Goal: Task Accomplishment & Management: Complete application form

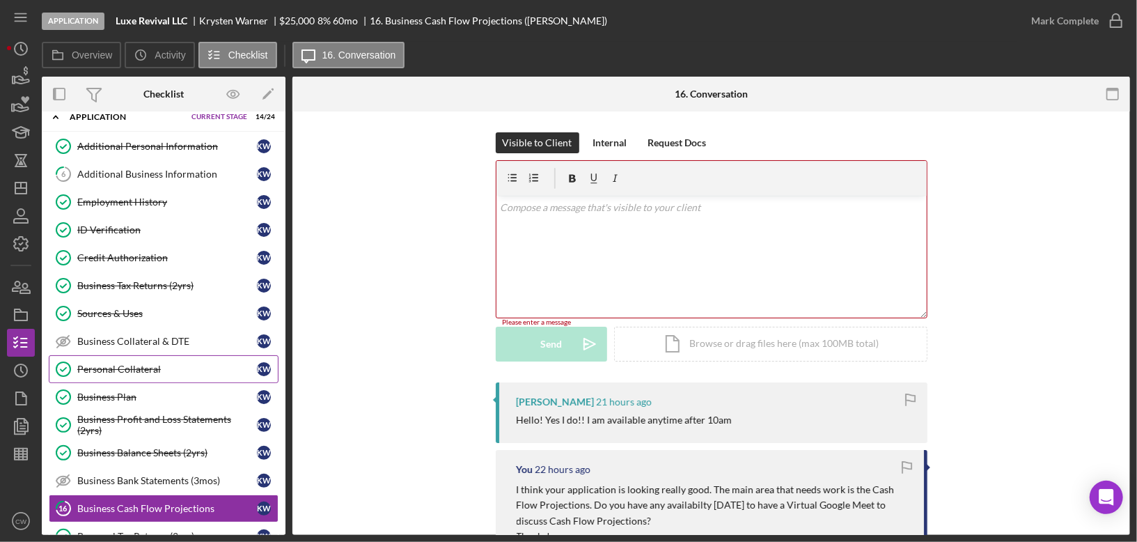
scroll to position [271, 0]
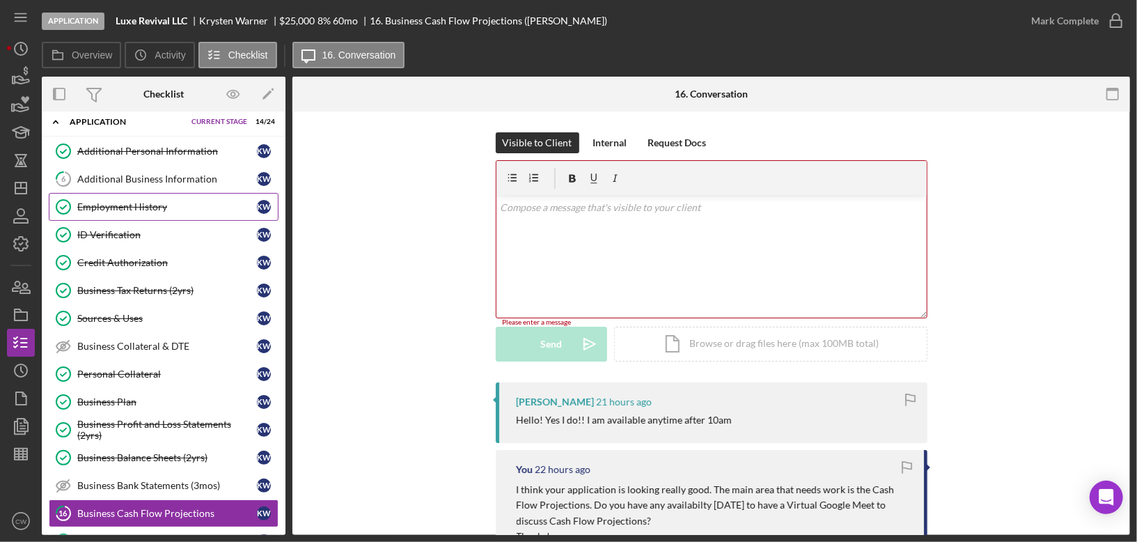
click at [192, 201] on div "Employment History" at bounding box center [167, 206] width 180 height 11
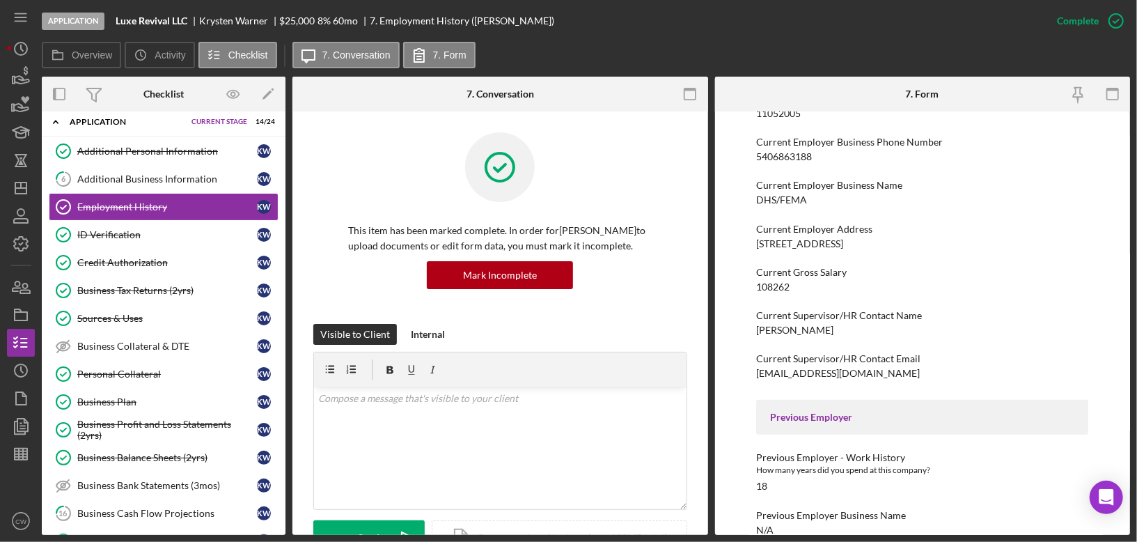
scroll to position [171, 0]
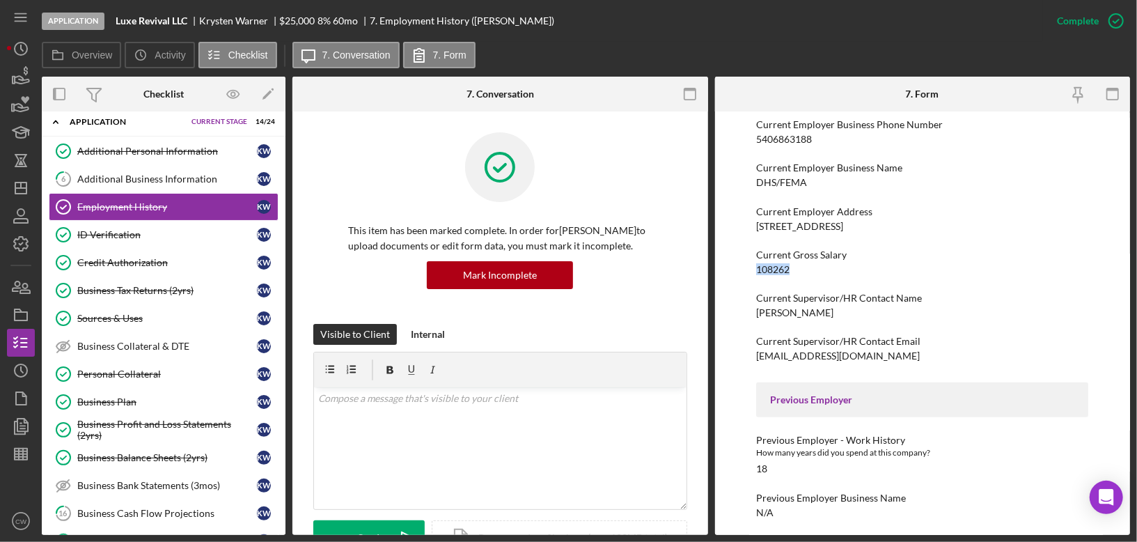
drag, startPoint x: 794, startPoint y: 270, endPoint x: 757, endPoint y: 270, distance: 37.6
click at [757, 270] on div "Current Gross Salary 108262" at bounding box center [922, 262] width 332 height 26
copy div "108262"
click at [175, 233] on link "ID Verification ID Verification K W" at bounding box center [164, 235] width 230 height 28
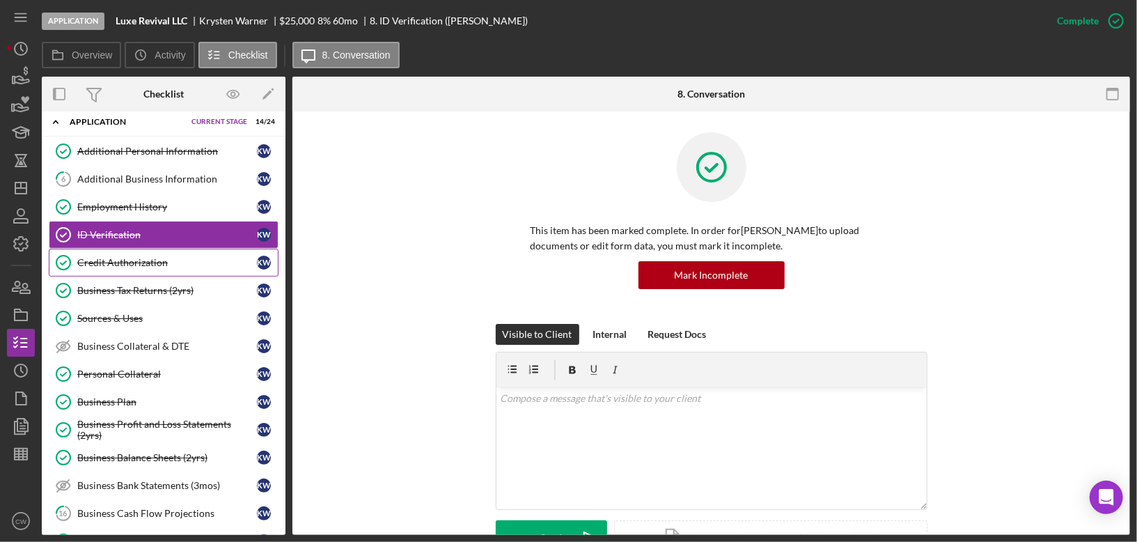
click at [163, 257] on div "Credit Authorization" at bounding box center [167, 262] width 180 height 11
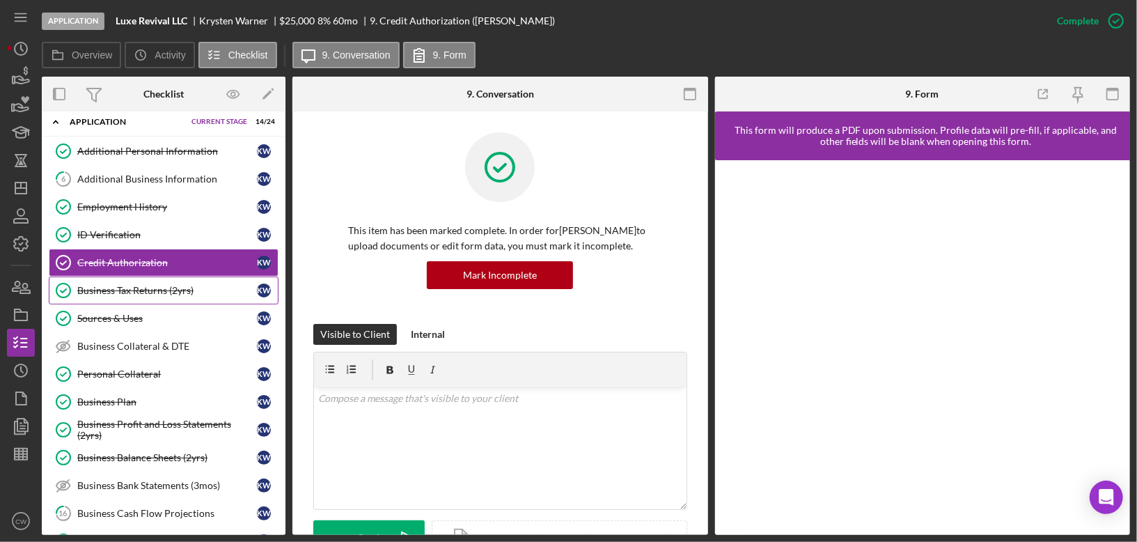
click at [154, 285] on div "Business Tax Returns (2yrs)" at bounding box center [167, 290] width 180 height 11
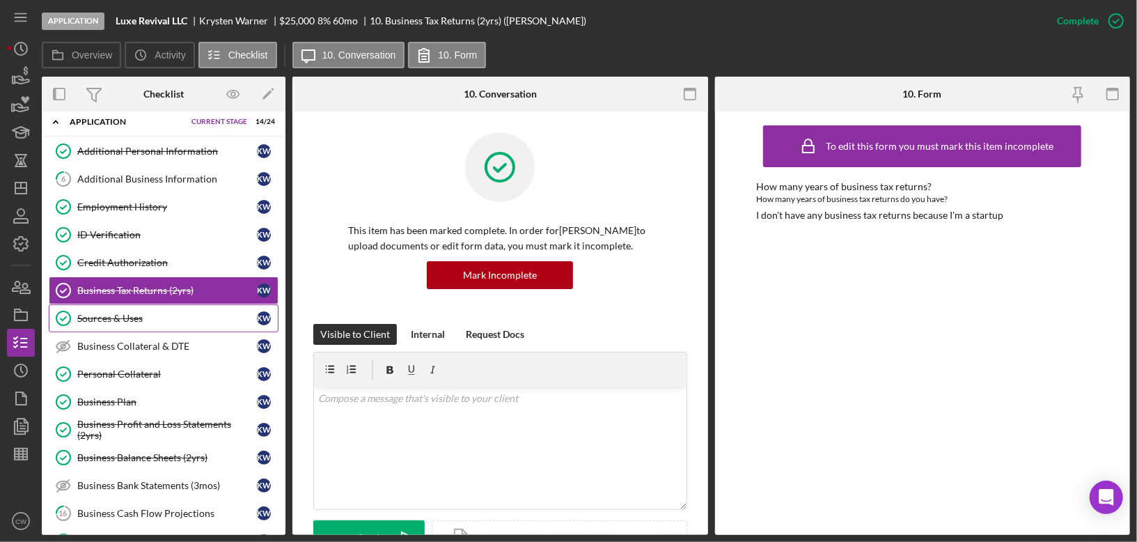
click at [145, 313] on div "Sources & Uses" at bounding box center [167, 318] width 180 height 11
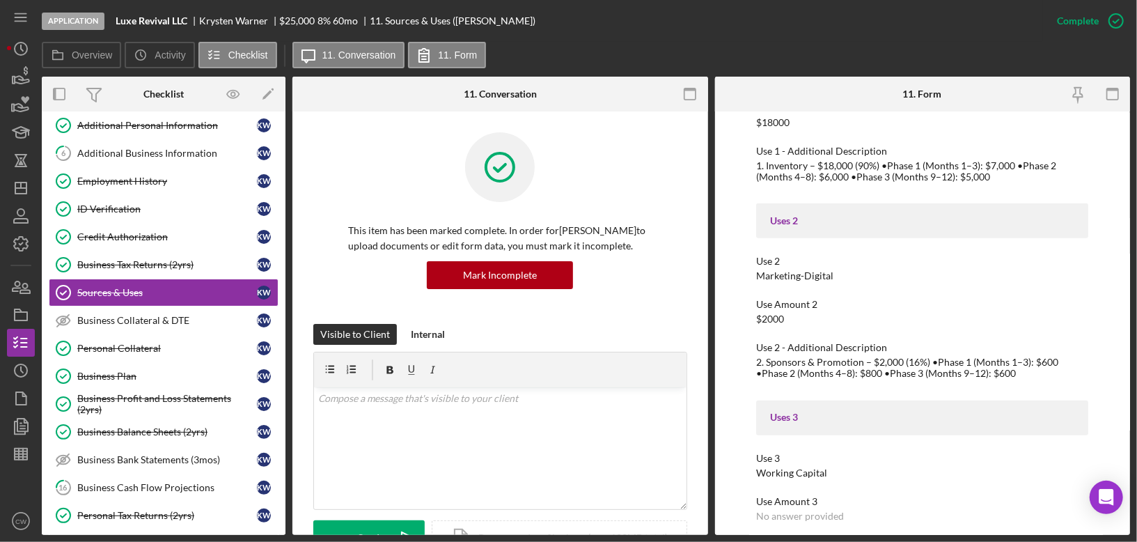
scroll to position [435, 0]
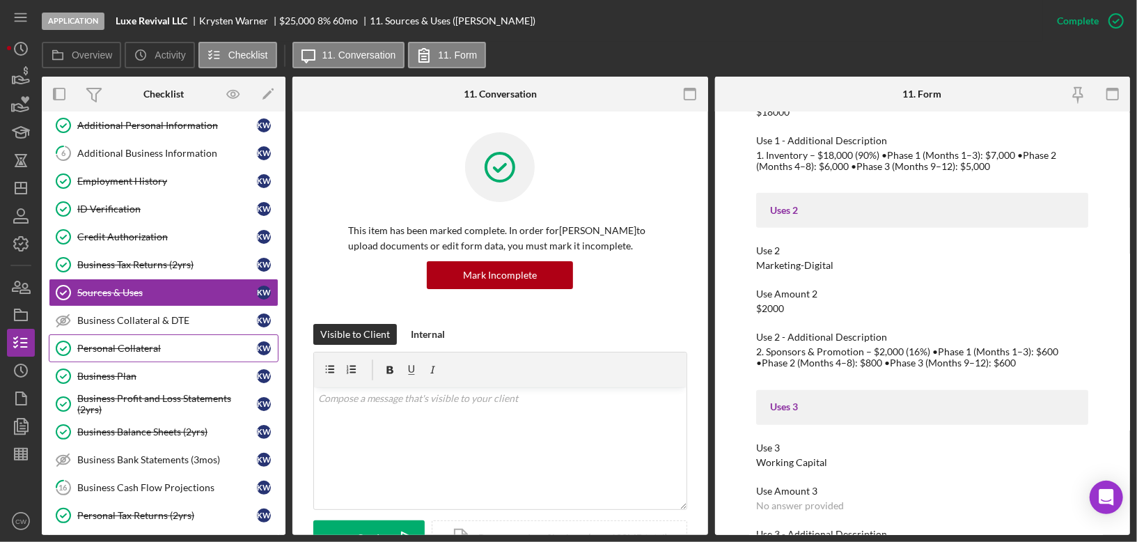
click at [149, 342] on div "Personal Collateral" at bounding box center [167, 347] width 180 height 11
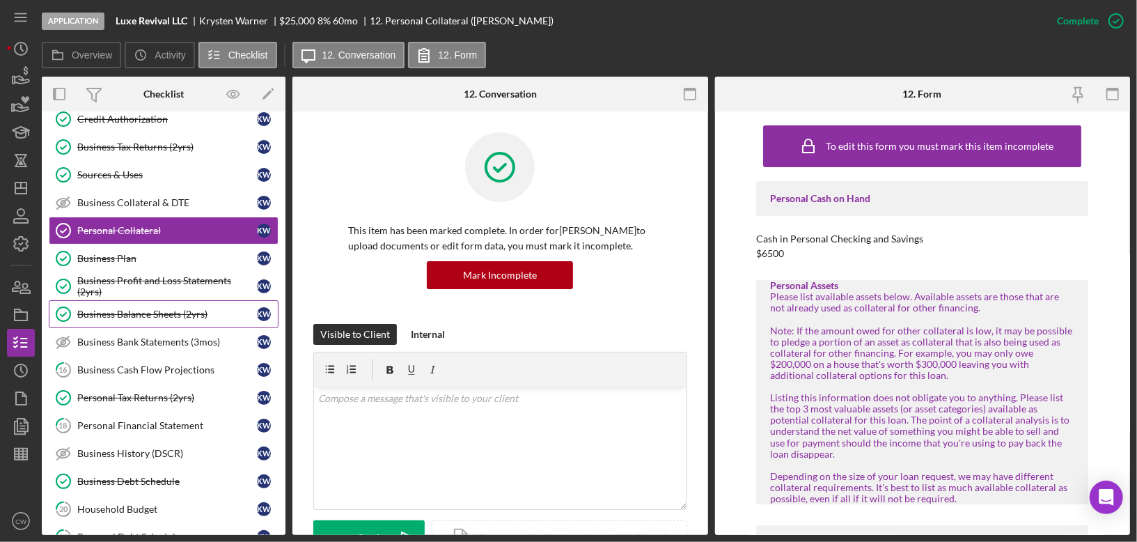
scroll to position [418, 0]
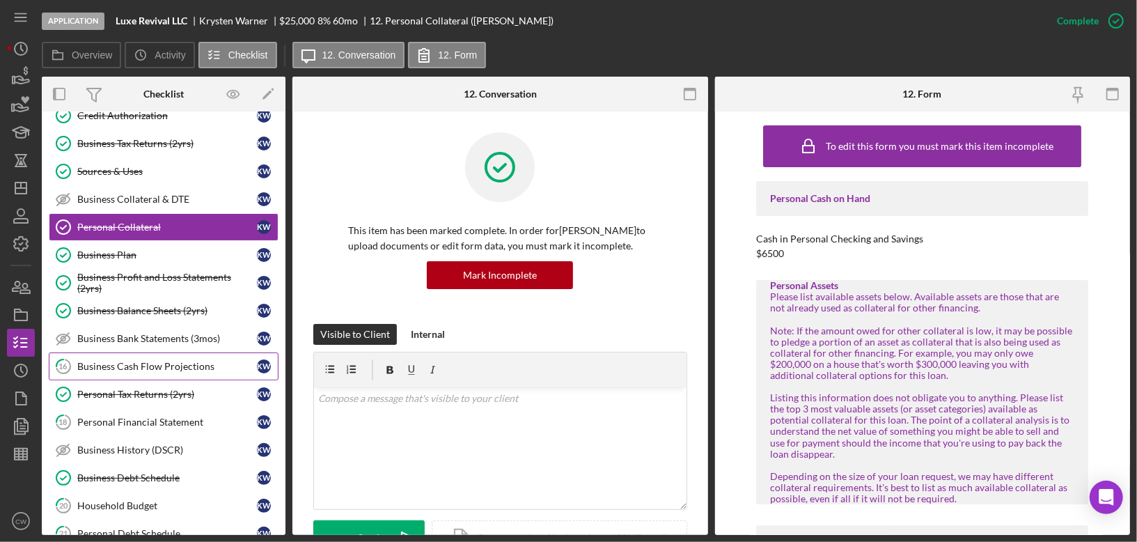
click at [203, 352] on link "16 Business Cash Flow Projections K W" at bounding box center [164, 366] width 230 height 28
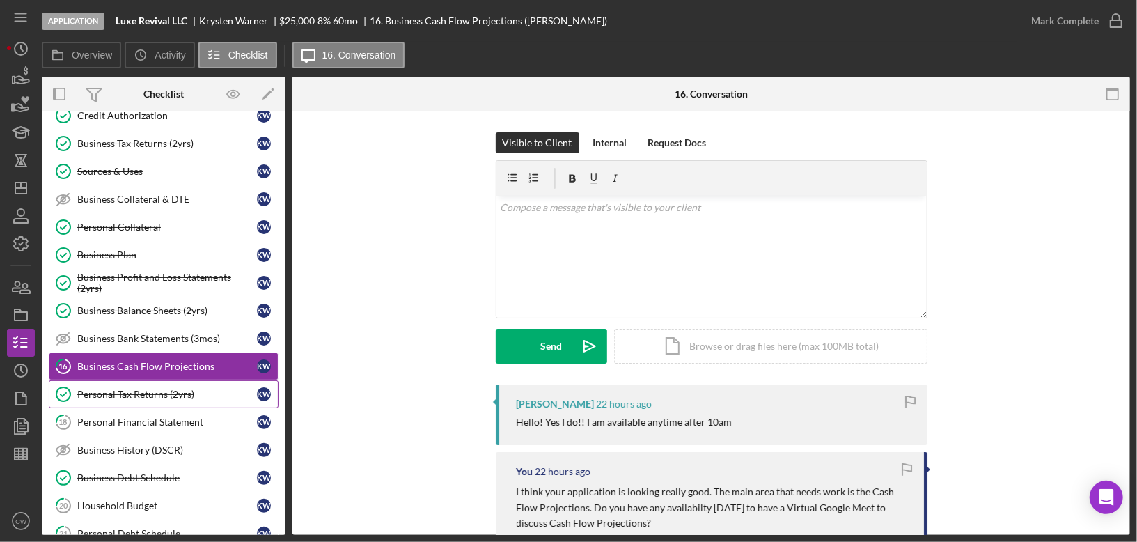
click at [191, 388] on div "Personal Tax Returns (2yrs)" at bounding box center [167, 393] width 180 height 11
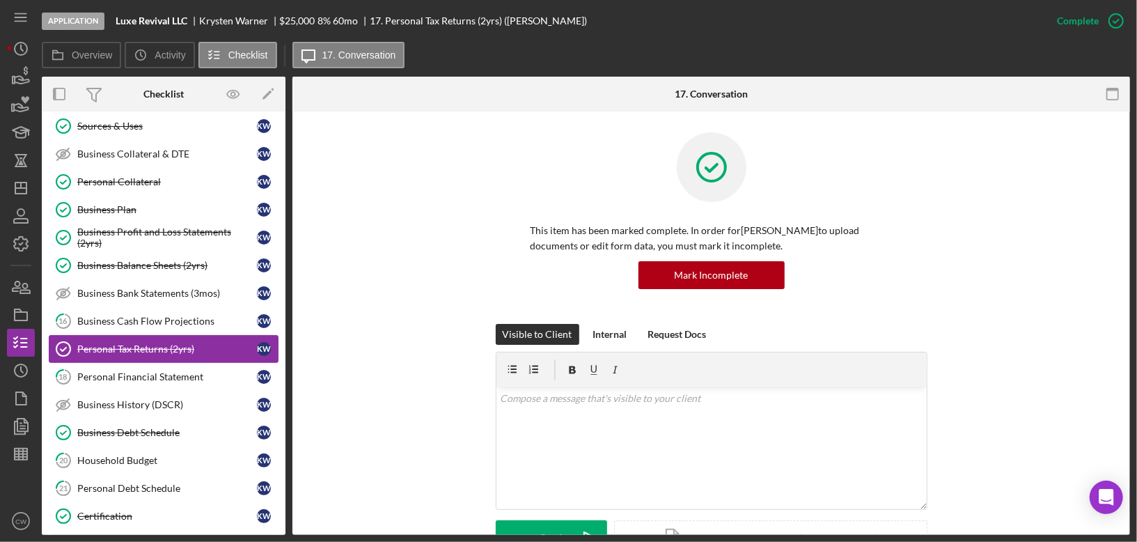
scroll to position [465, 0]
click at [191, 370] on div "Personal Financial Statement" at bounding box center [167, 375] width 180 height 11
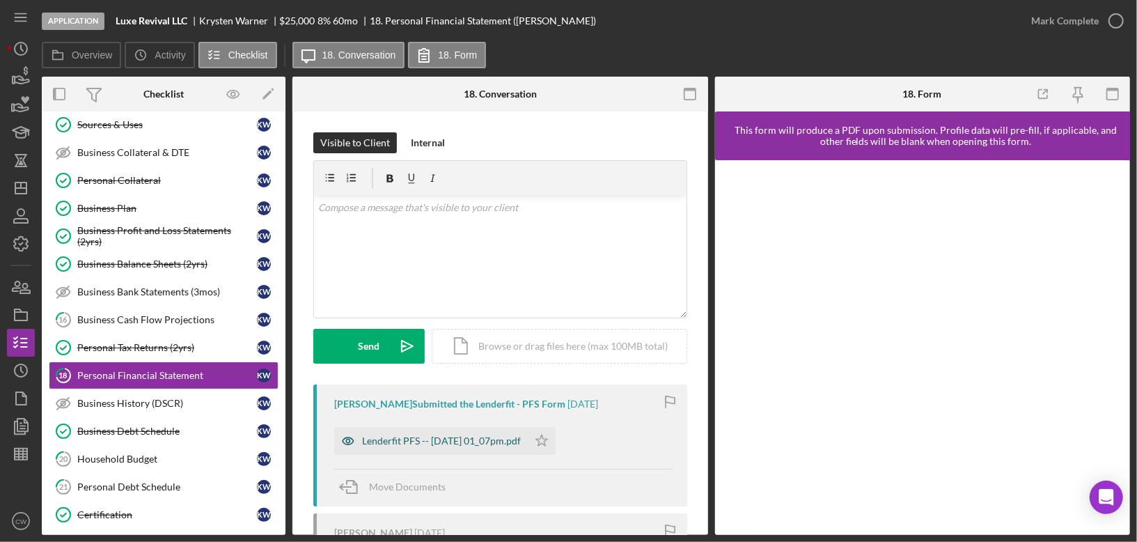
click at [466, 442] on div "Lenderfit PFS -- [DATE] 01_07pm.pdf" at bounding box center [441, 440] width 159 height 11
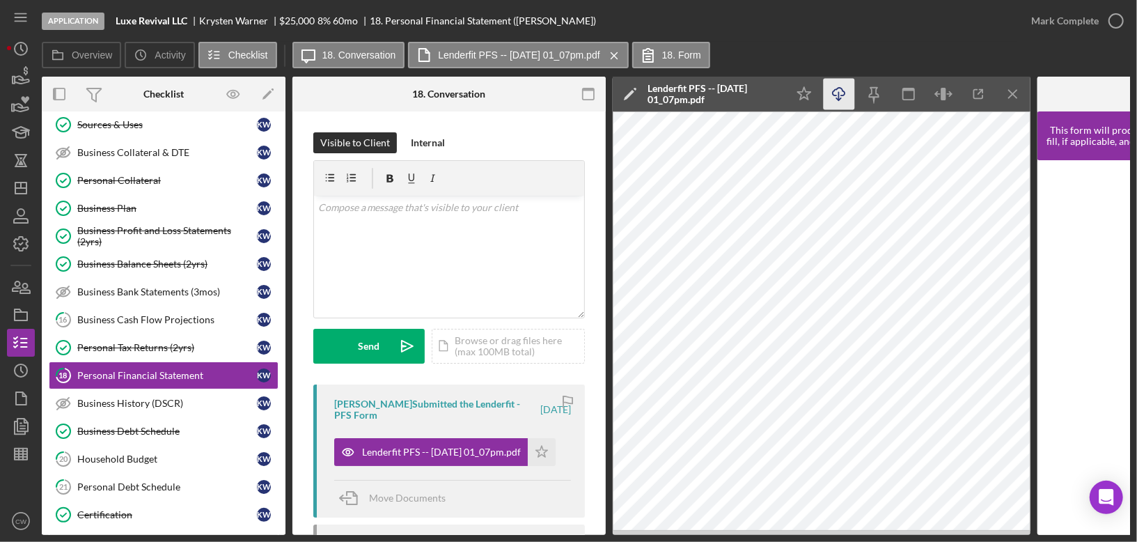
click at [833, 96] on icon "Icon/Download" at bounding box center [838, 94] width 31 height 31
click at [1015, 94] on icon "Icon/Menu Close" at bounding box center [1012, 94] width 31 height 31
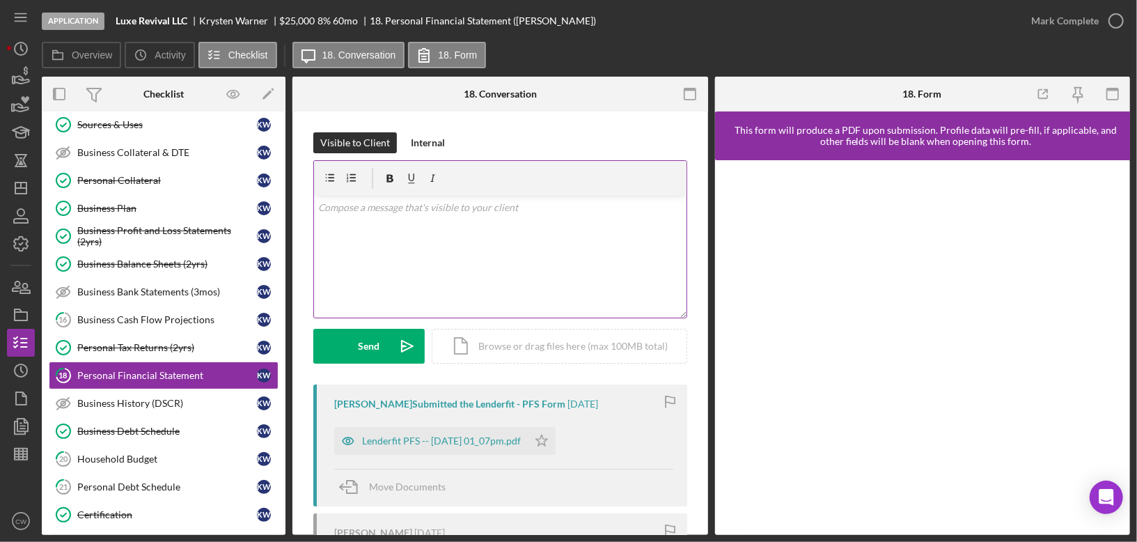
click at [568, 230] on div "v Color teal Color pink Remove color Add row above Add row below Add column bef…" at bounding box center [500, 257] width 372 height 122
click at [320, 222] on mark "108,262 in the Employe" at bounding box center [500, 214] width 364 height 27
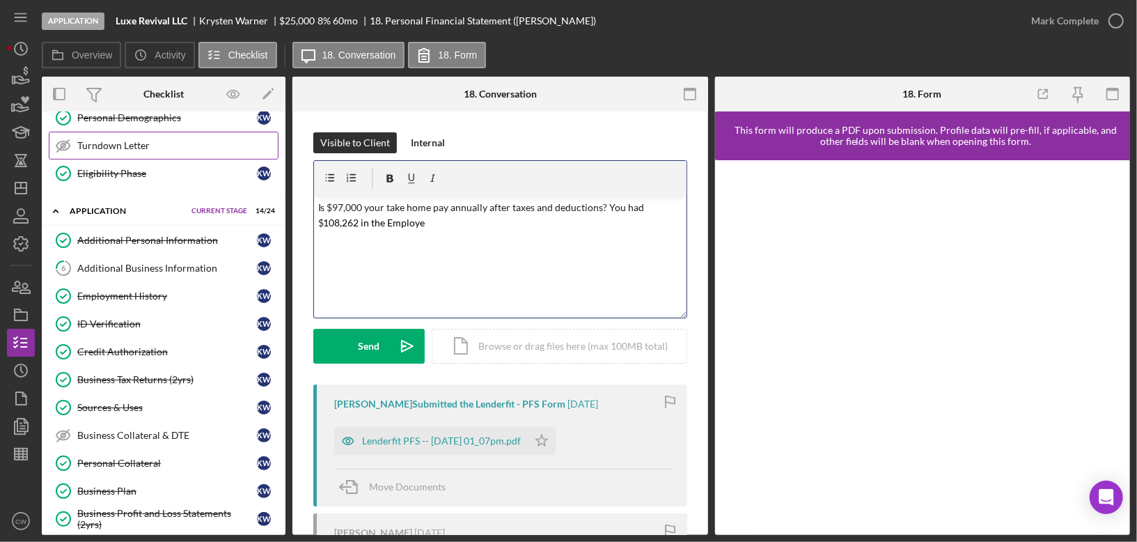
scroll to position [233, 0]
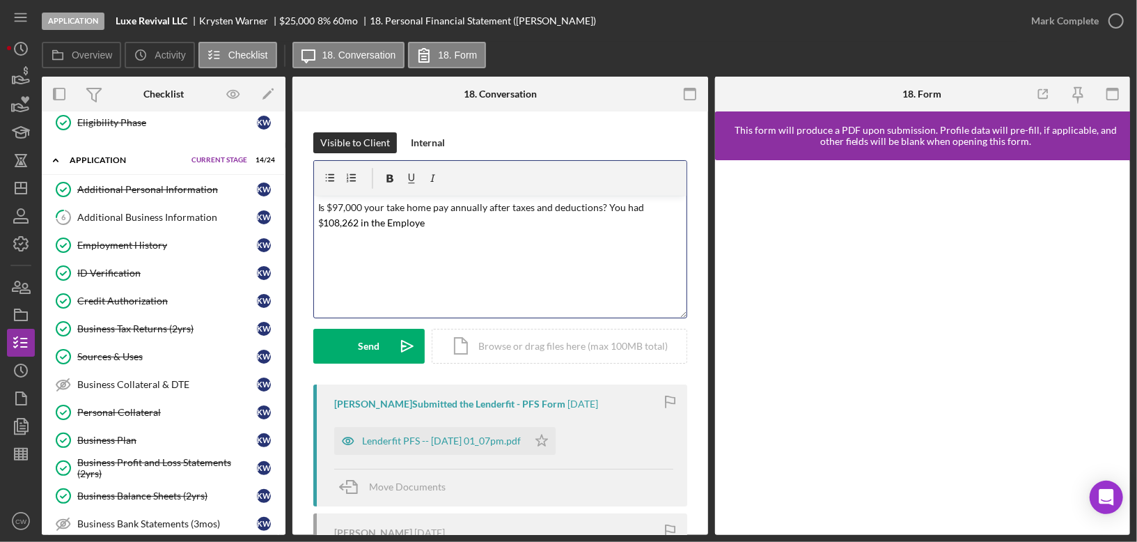
click at [442, 216] on p "Is $97,000 your take home pay annually after taxes and deductions? You had $ 10…" at bounding box center [500, 215] width 364 height 31
click at [347, 356] on button "Send Icon/icon-invite-send" at bounding box center [368, 346] width 111 height 35
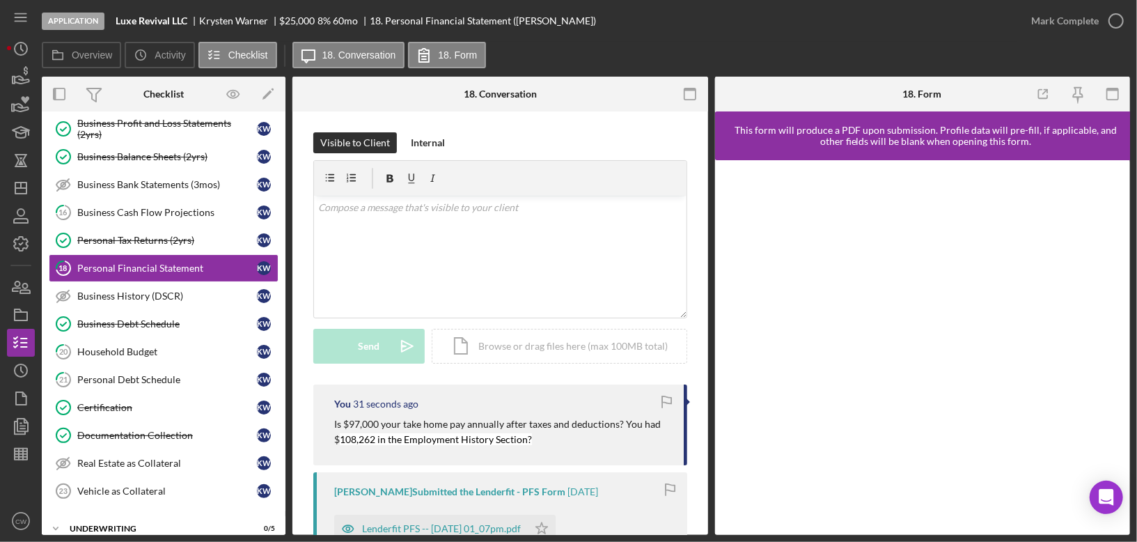
scroll to position [693, 0]
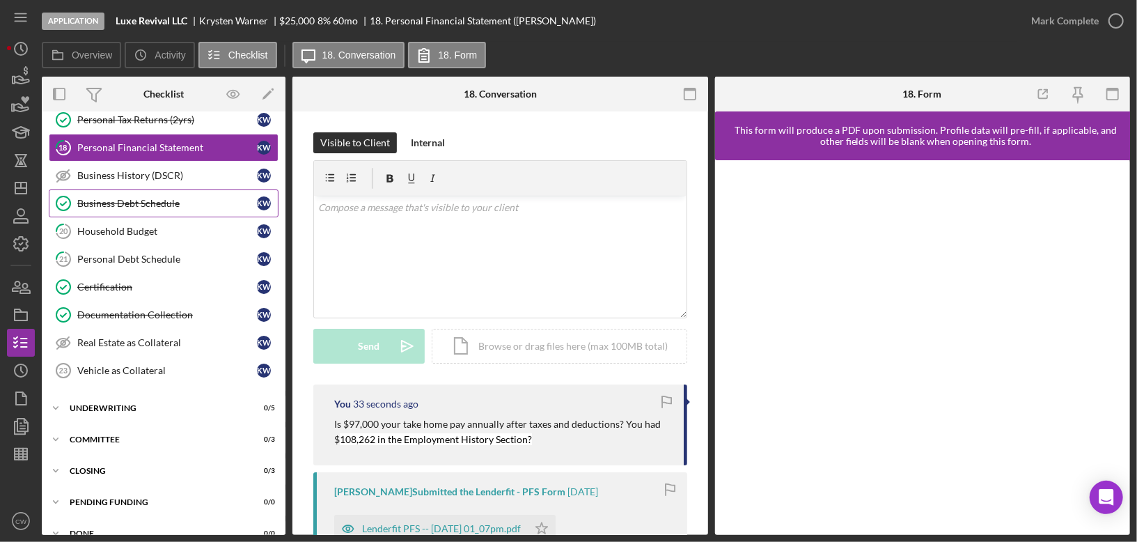
click at [135, 198] on div "Business Debt Schedule" at bounding box center [167, 203] width 180 height 11
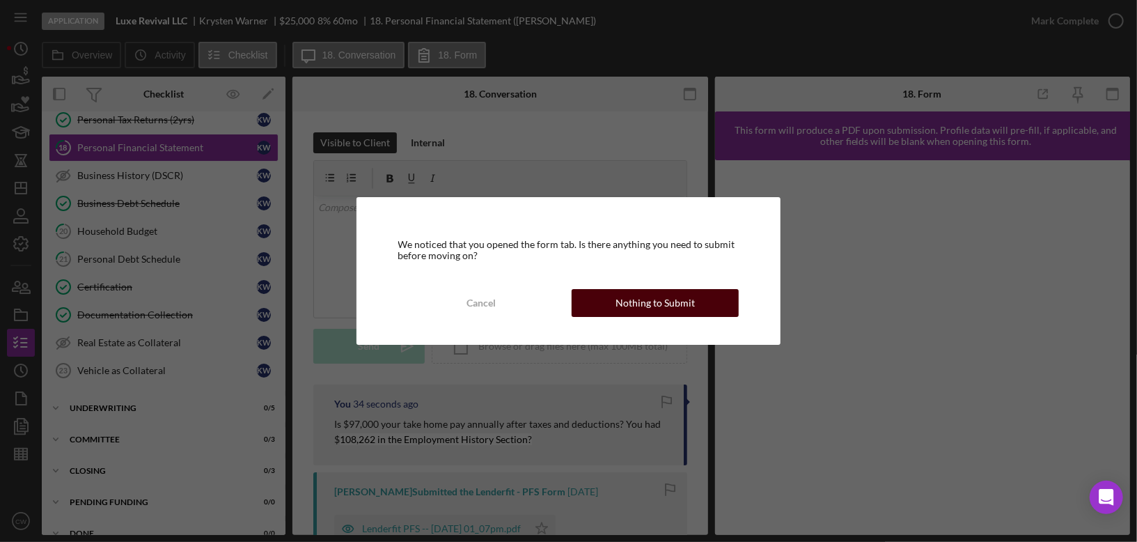
click at [711, 300] on button "Nothing to Submit" at bounding box center [654, 303] width 167 height 28
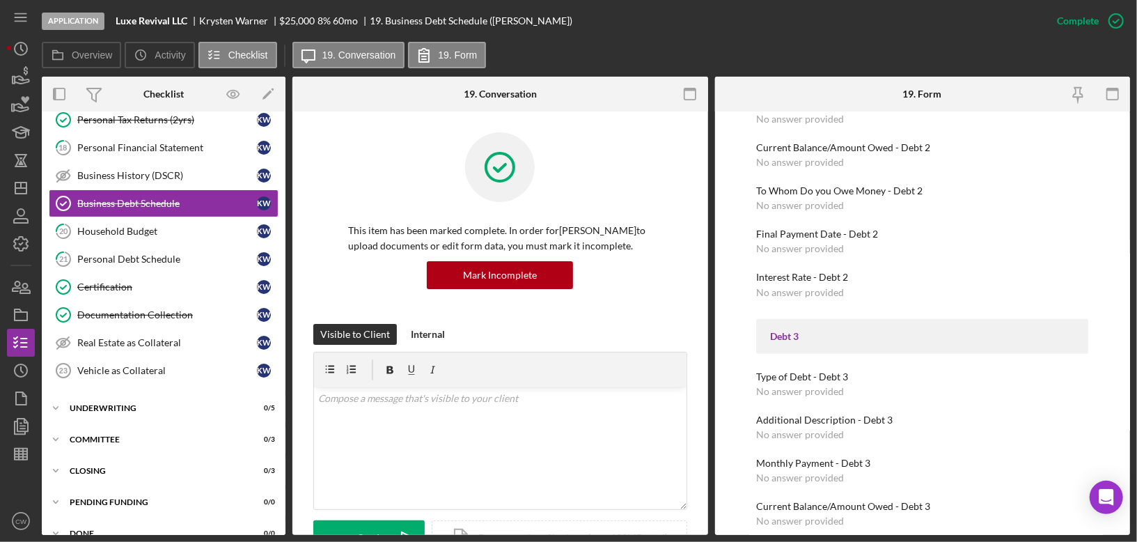
scroll to position [619, 0]
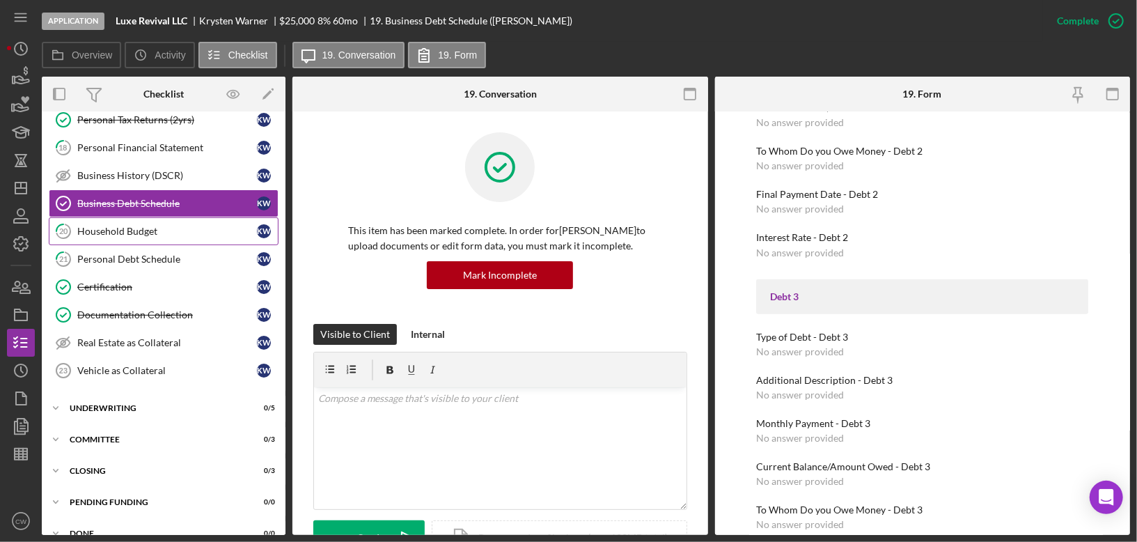
click at [139, 226] on div "Household Budget" at bounding box center [167, 231] width 180 height 11
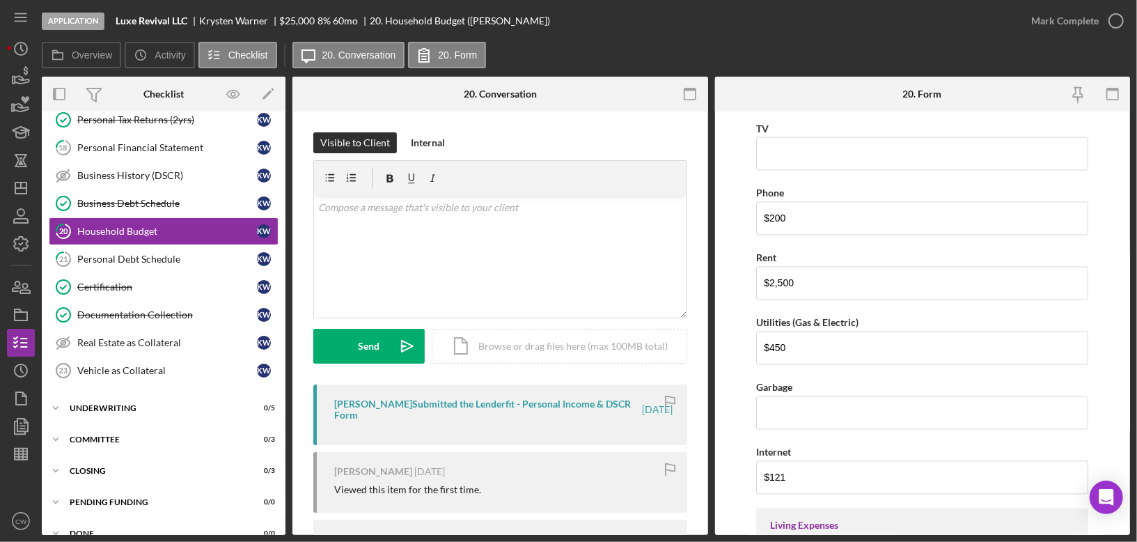
scroll to position [1680, 0]
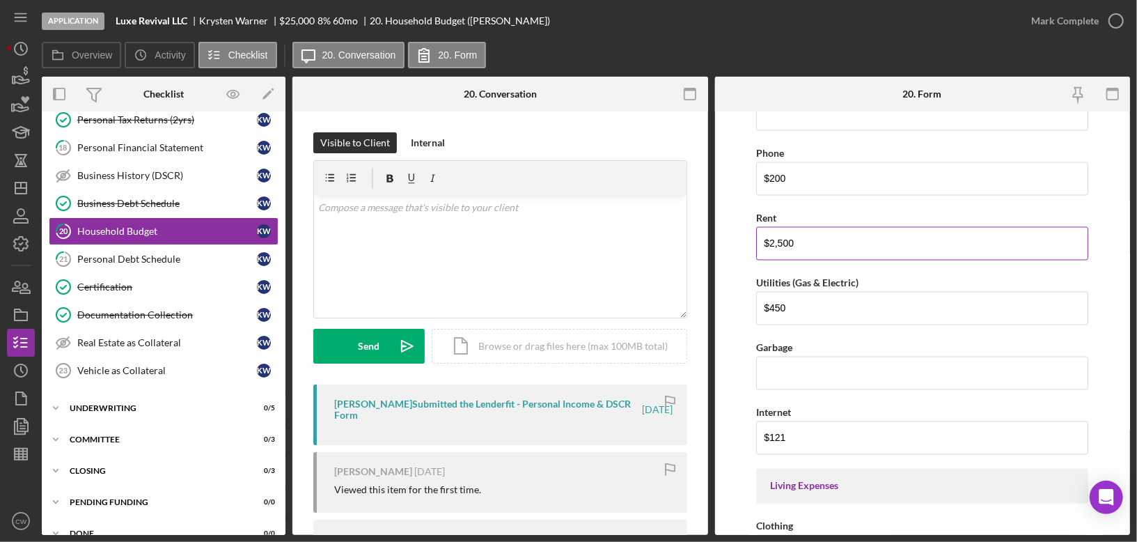
click at [826, 240] on input "$2,500" at bounding box center [922, 243] width 332 height 33
click at [523, 254] on div "v Color teal Color pink Remove color Add row above Add row below Add column bef…" at bounding box center [500, 257] width 372 height 122
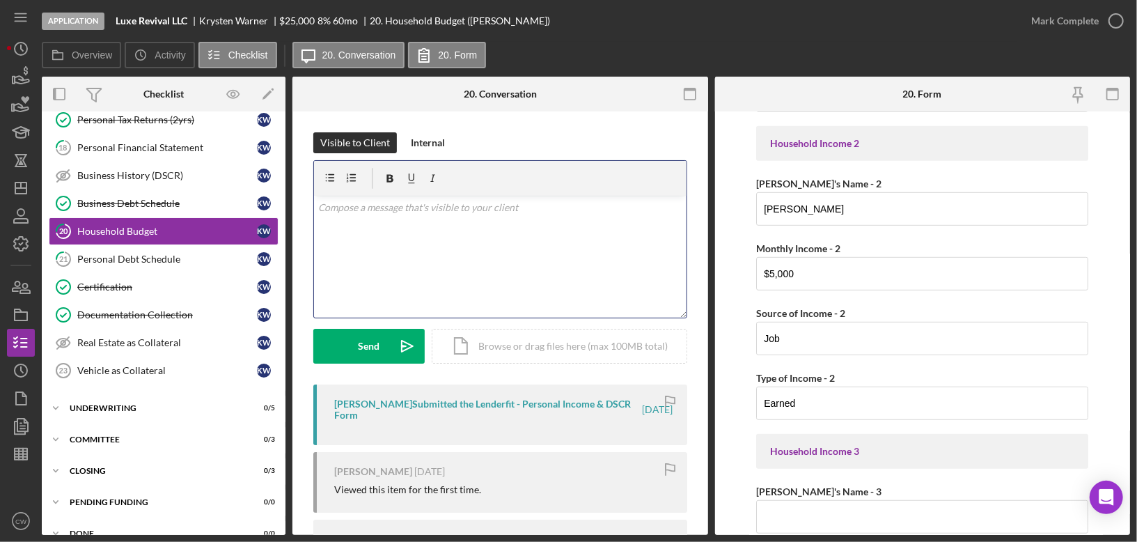
scroll to position [342, 0]
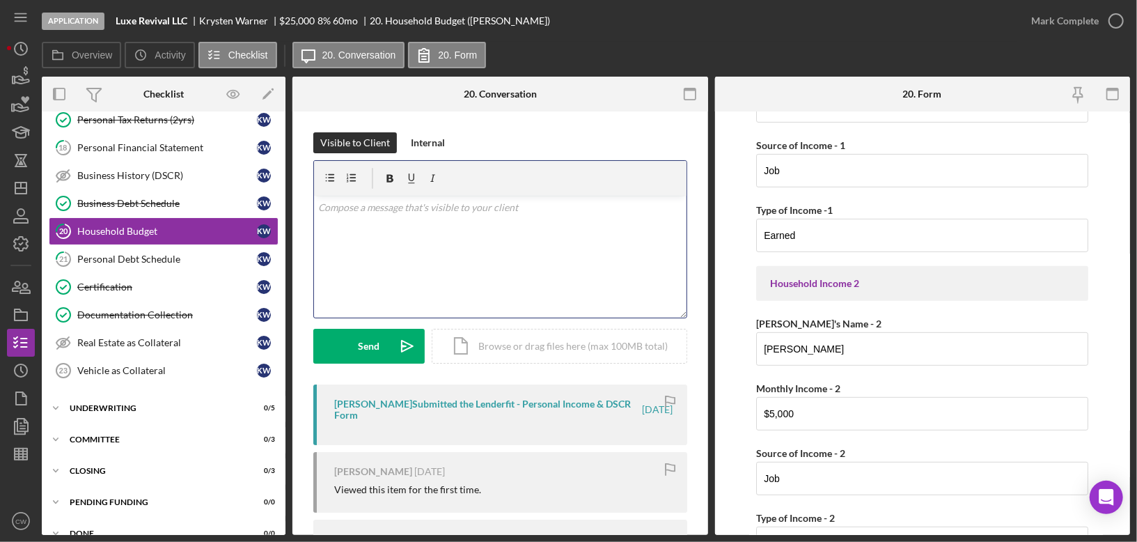
click at [526, 242] on div "v Color teal Color pink Remove color Add row above Add row below Add column bef…" at bounding box center [500, 257] width 372 height 122
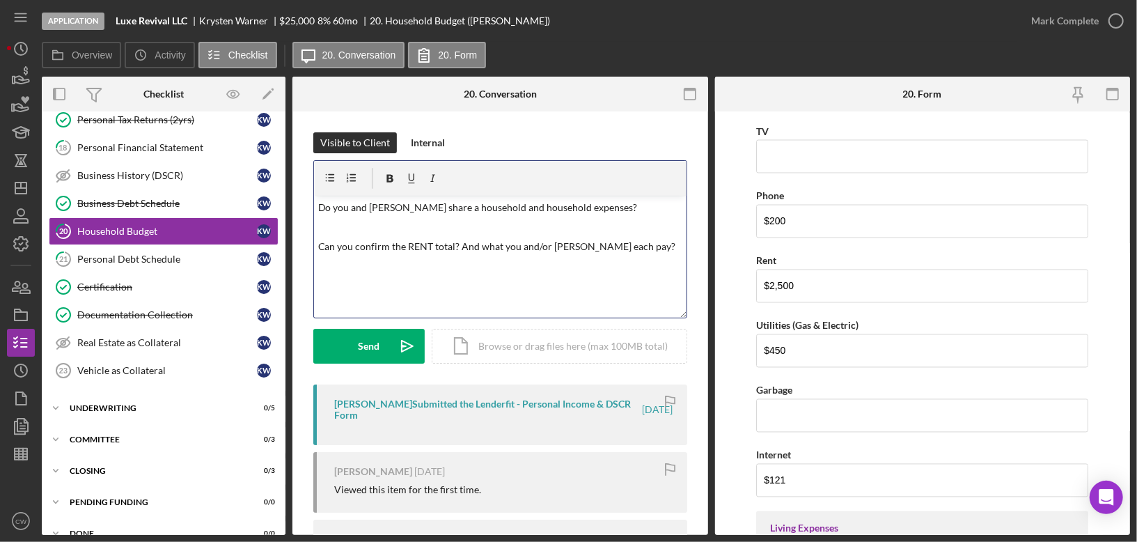
scroll to position [1794, 0]
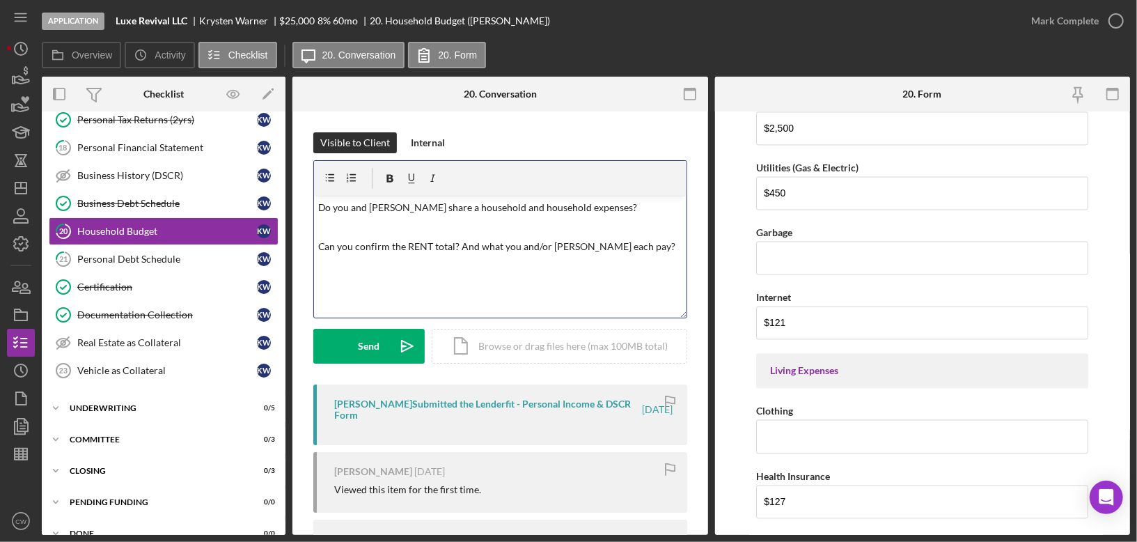
click at [631, 249] on p "Can you confirm the RENT total? And what you and/or [PERSON_NAME] each pay?" at bounding box center [500, 246] width 364 height 15
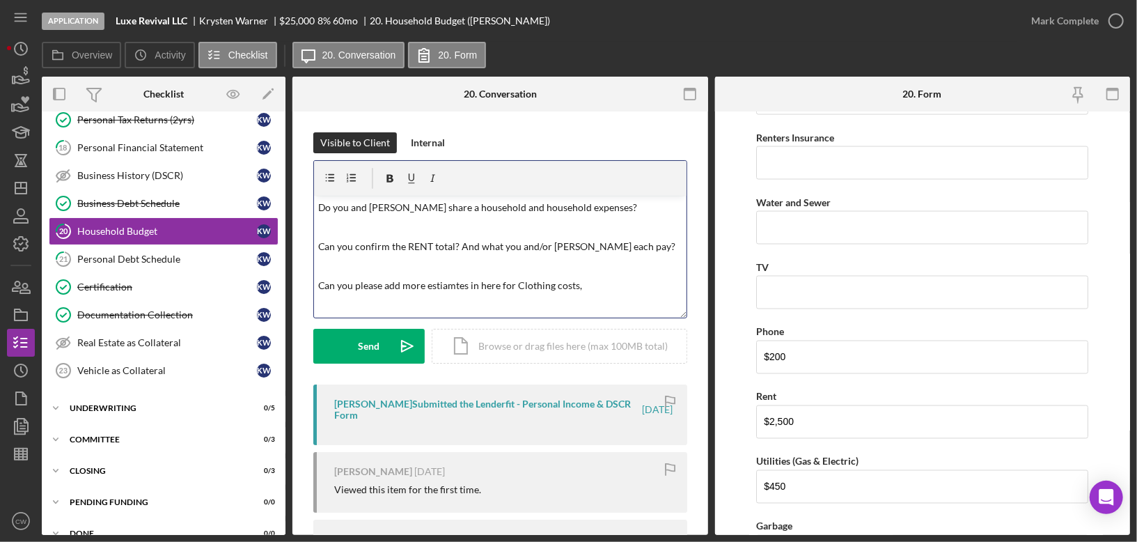
scroll to position [1502, 0]
click at [516, 285] on p "Can you please add more estiamtes in here for Clothing costs," at bounding box center [500, 285] width 364 height 15
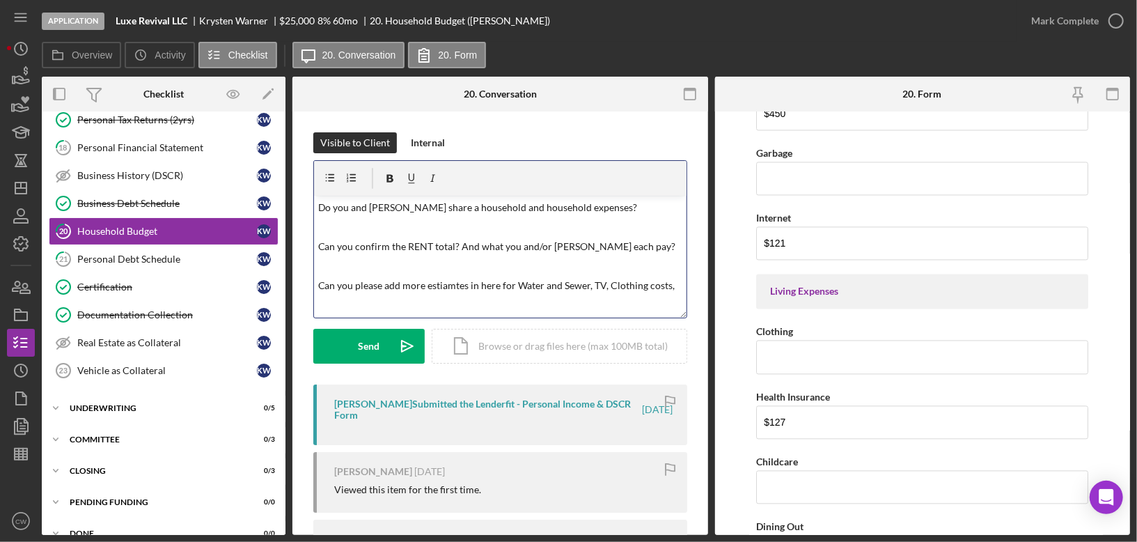
scroll to position [1911, 0]
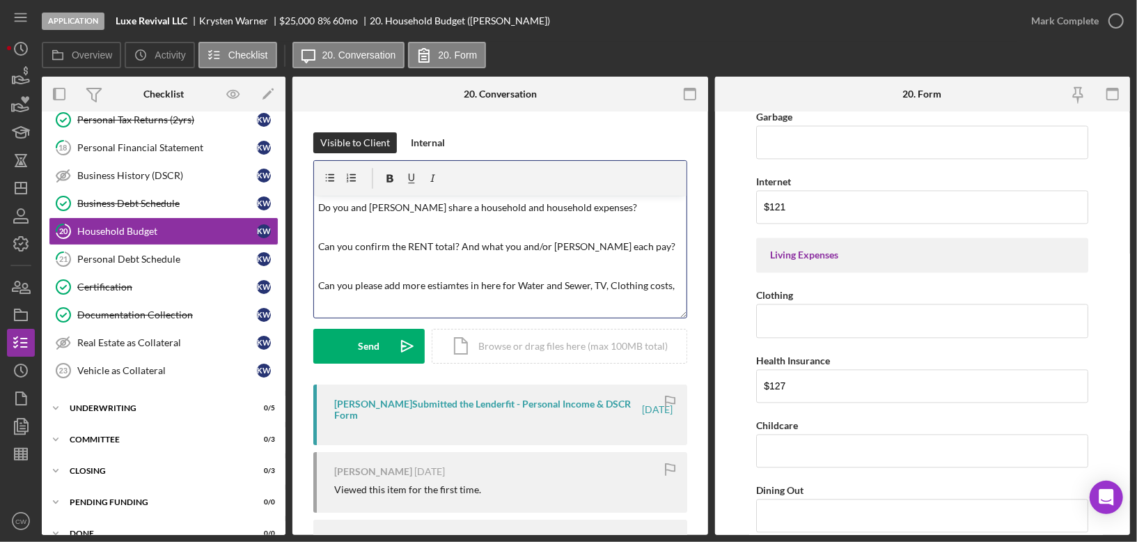
click at [672, 288] on p "Can you please add more estiamtes in here for Water and Sewer, TV, Clothing cos…" at bounding box center [500, 285] width 364 height 15
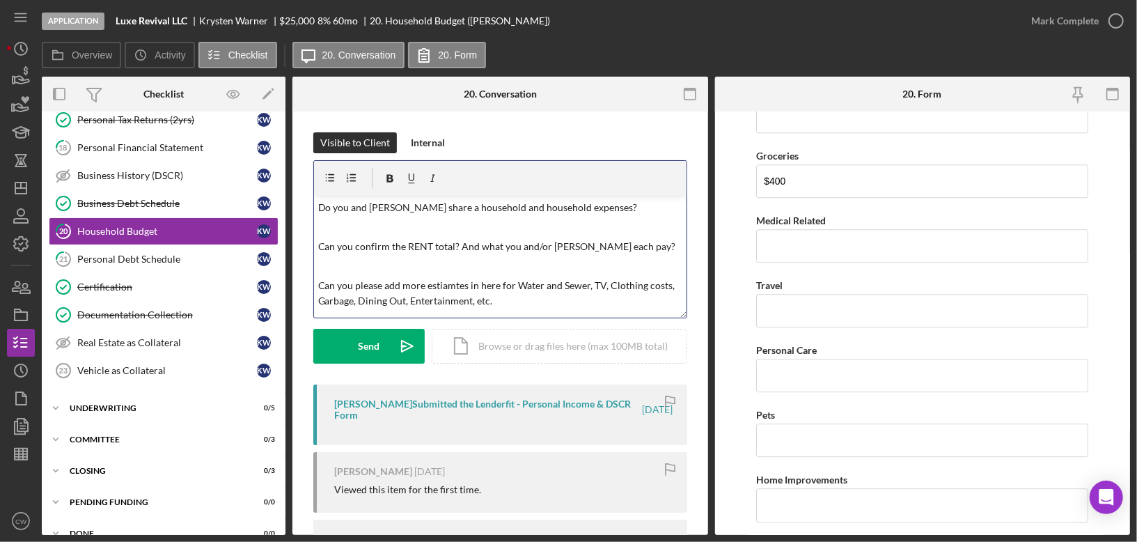
scroll to position [2443, 0]
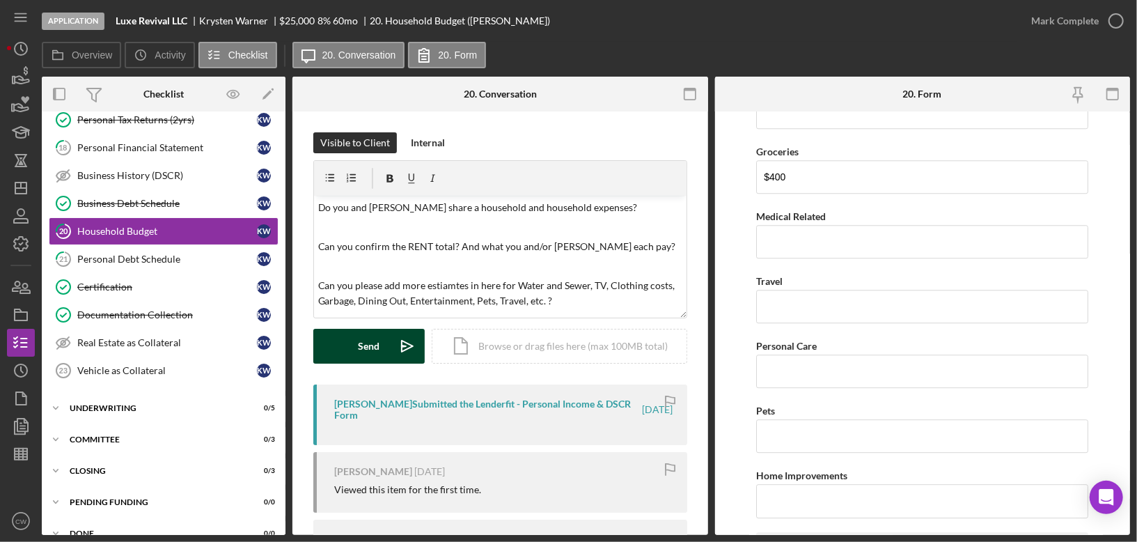
click at [351, 333] on button "Send Icon/icon-invite-send" at bounding box center [368, 346] width 111 height 35
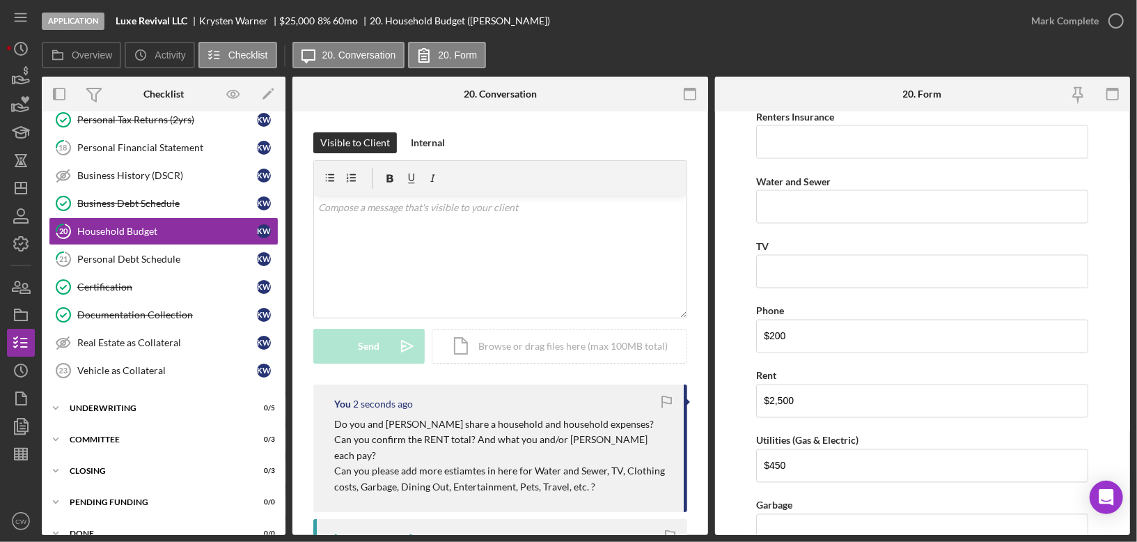
scroll to position [0, 0]
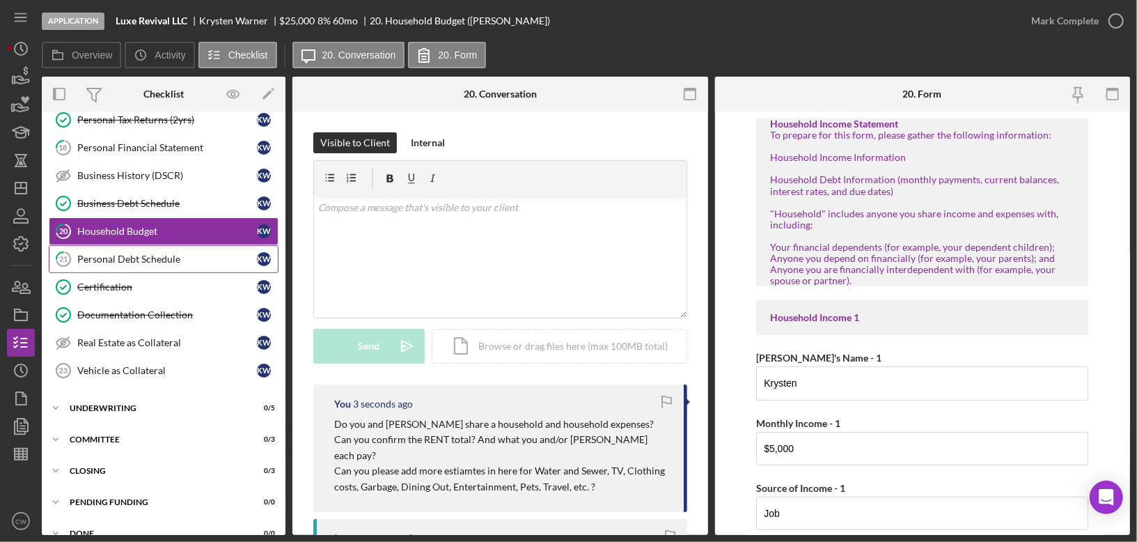
click at [150, 253] on div "Personal Debt Schedule" at bounding box center [167, 258] width 180 height 11
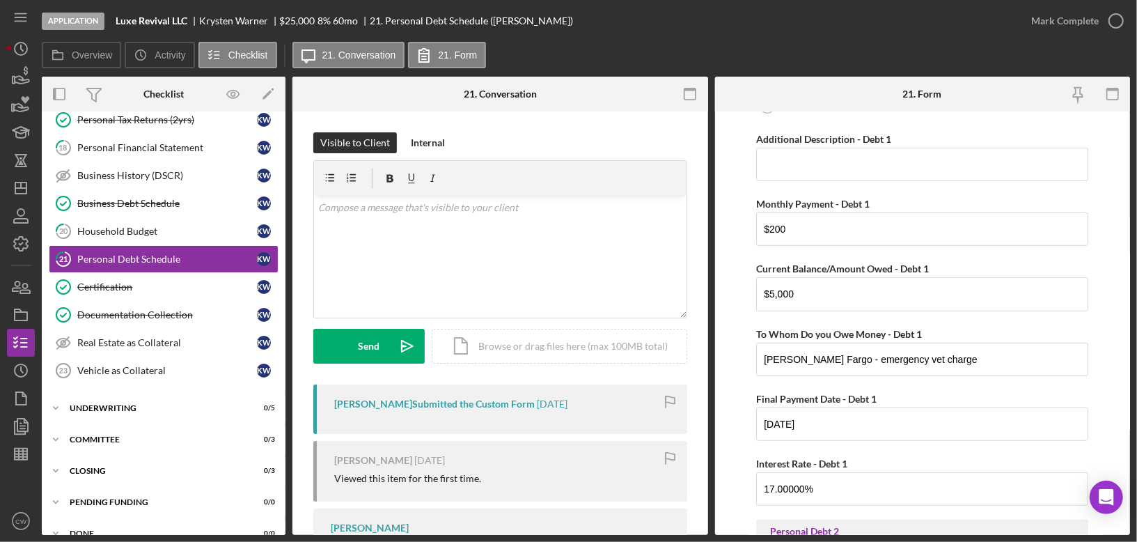
scroll to position [467, 0]
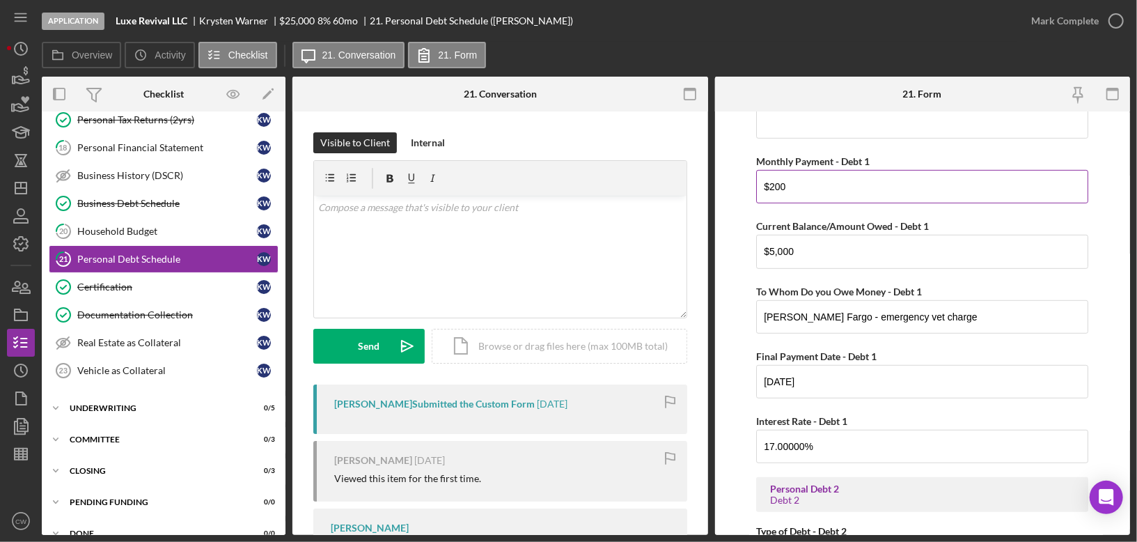
click at [828, 189] on input "$200" at bounding box center [922, 186] width 332 height 33
click at [823, 242] on input "$5,000" at bounding box center [922, 251] width 332 height 33
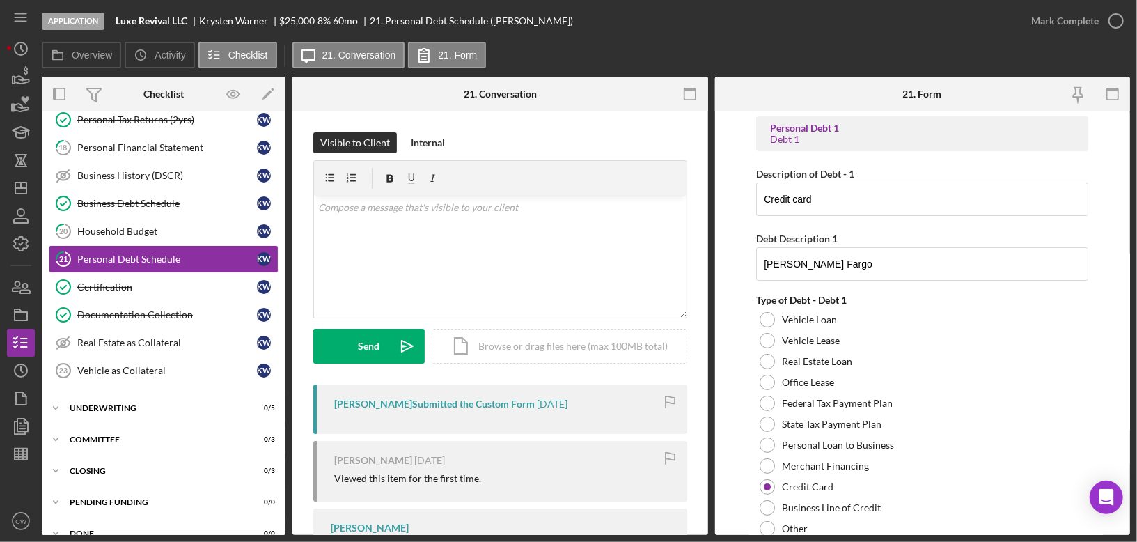
scroll to position [0, 0]
click at [578, 244] on div "v Color teal Color pink Remove color Add row above Add row below Add column bef…" at bounding box center [500, 257] width 372 height 122
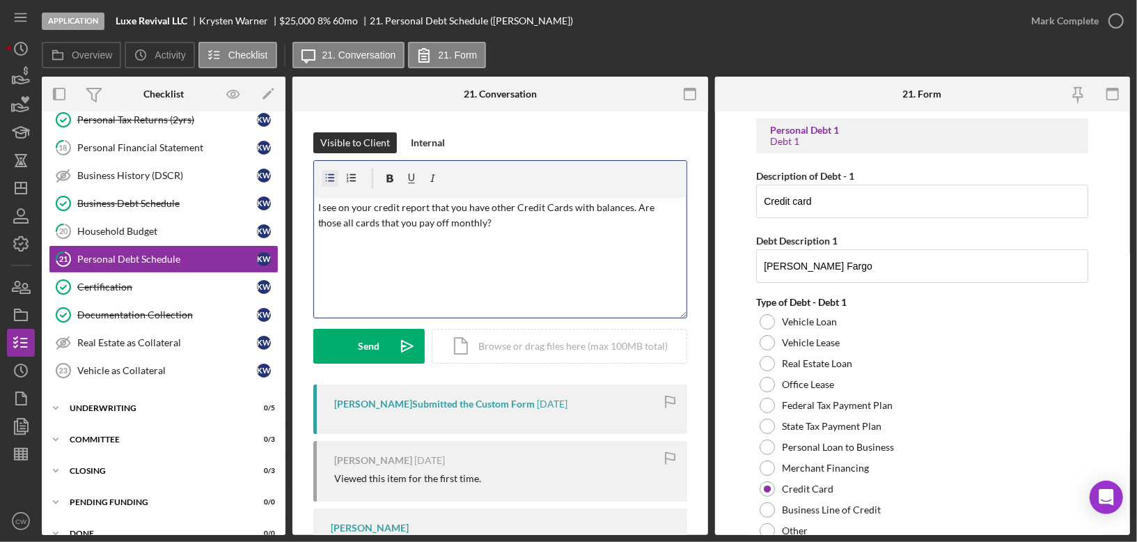
click at [333, 171] on icon "button" at bounding box center [330, 178] width 31 height 31
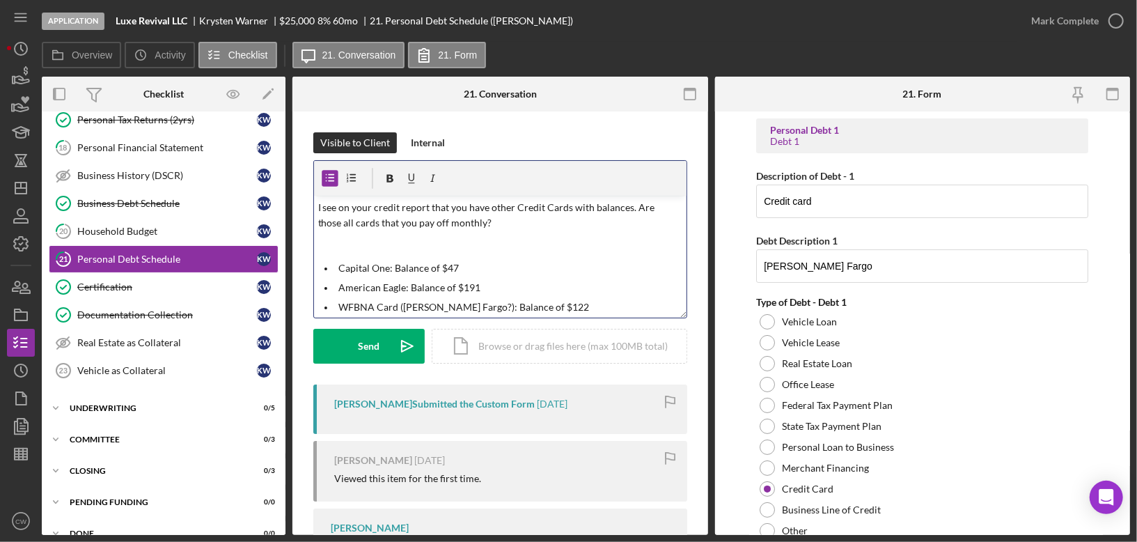
scroll to position [18, 0]
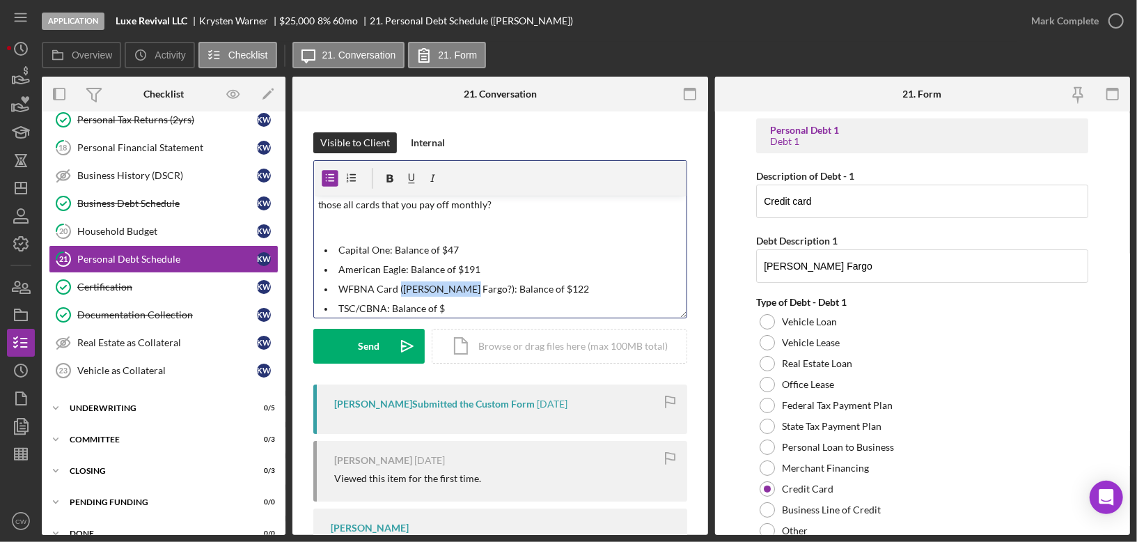
drag, startPoint x: 398, startPoint y: 290, endPoint x: 459, endPoint y: 289, distance: 60.6
click at [459, 289] on p "WFBNA Card ([PERSON_NAME] Fargo?): Balance of $122" at bounding box center [510, 288] width 343 height 15
click at [445, 308] on p "TSC/CBNA: Balance of $" at bounding box center [510, 308] width 343 height 15
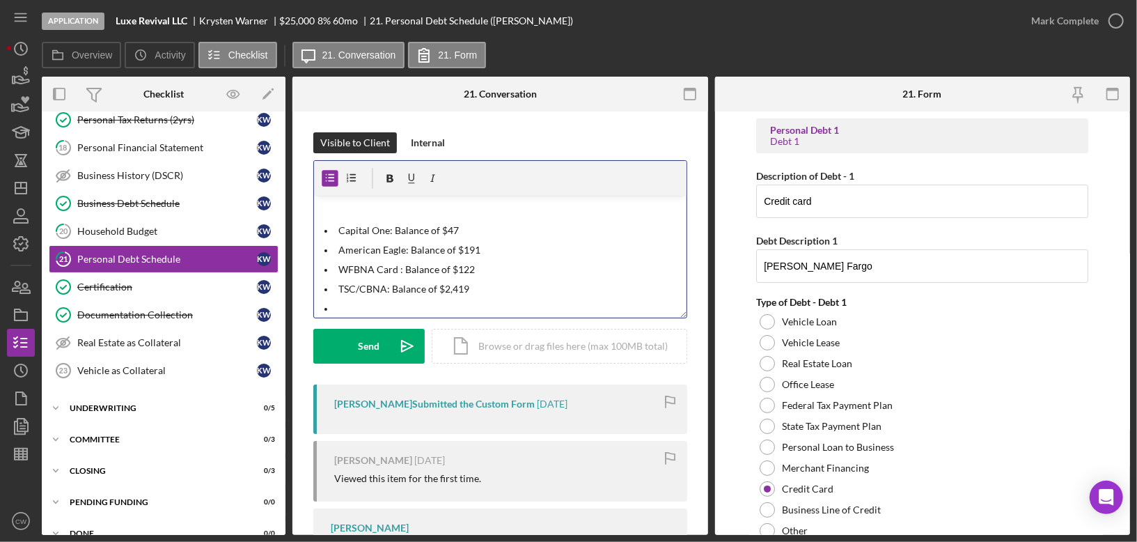
scroll to position [44, 0]
click at [399, 285] on p "TSC/CBNA: Balance of $2,419" at bounding box center [510, 282] width 343 height 15
click at [418, 258] on p "WFBNA Card : Balance of $122" at bounding box center [510, 262] width 343 height 15
click at [441, 239] on p "American Eagle: Balance of $191" at bounding box center [510, 243] width 343 height 15
click at [435, 226] on p "Capital One: Balance of $47" at bounding box center [510, 223] width 343 height 15
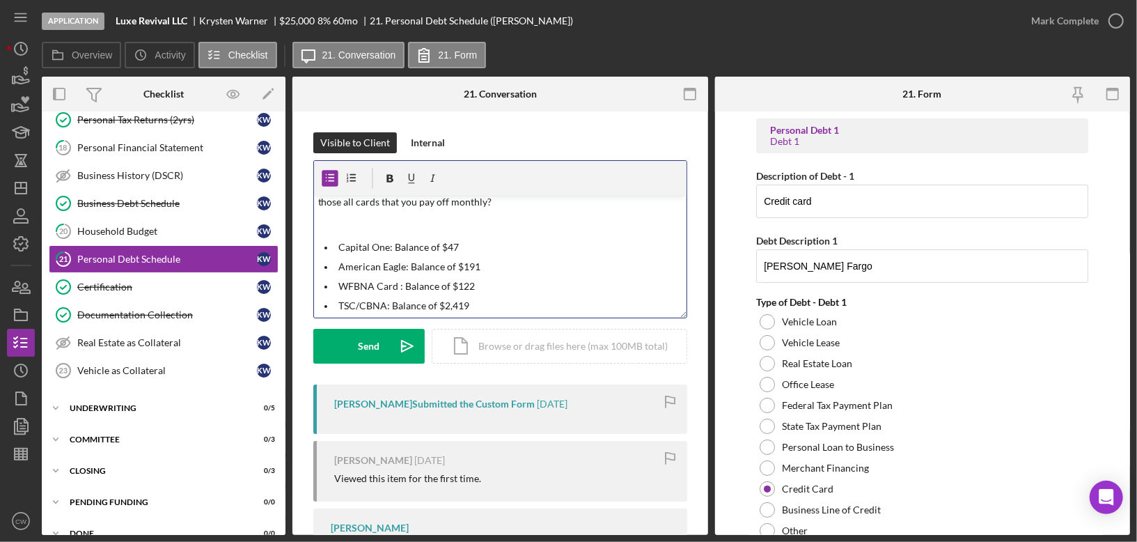
scroll to position [6, 0]
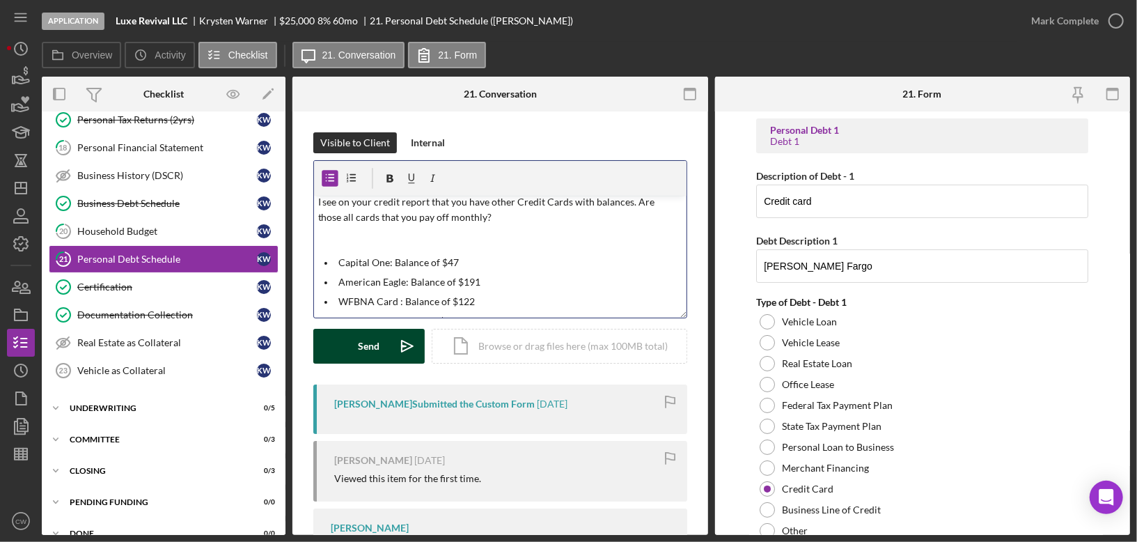
click at [375, 355] on div "Send" at bounding box center [369, 346] width 22 height 35
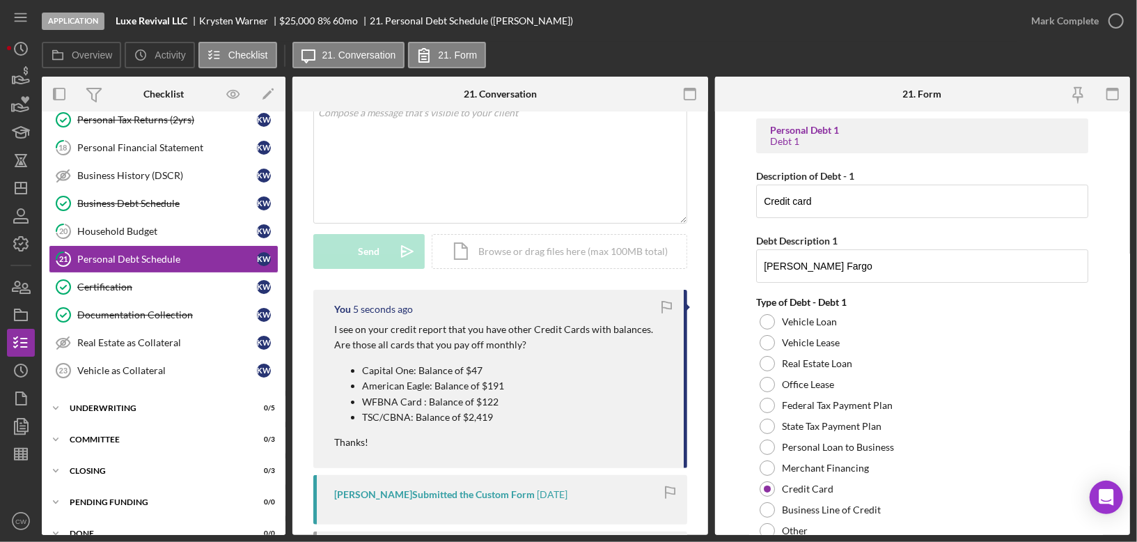
scroll to position [280, 0]
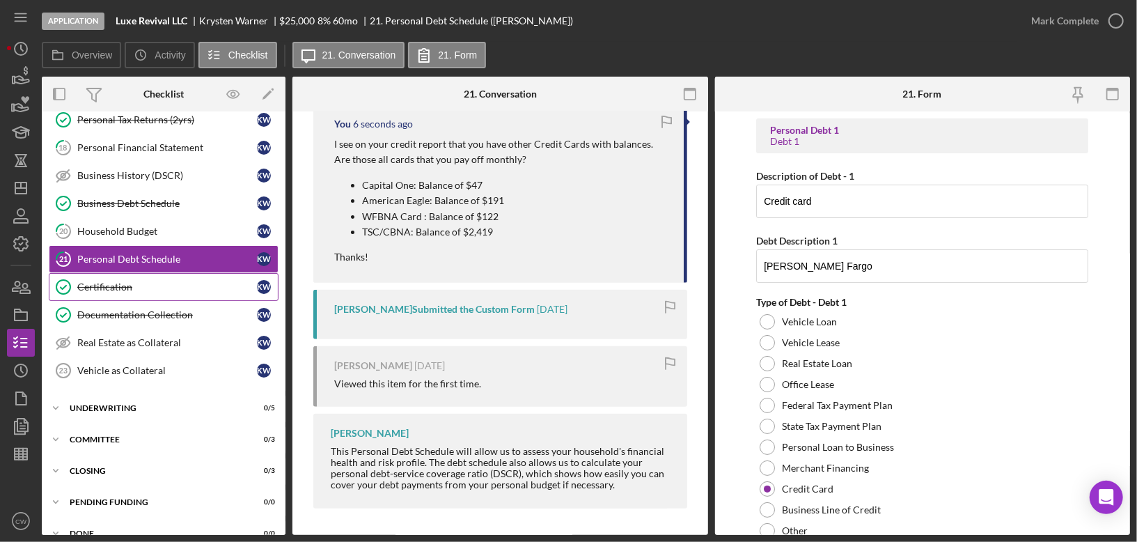
click at [155, 277] on link "Certification Certification K W" at bounding box center [164, 287] width 230 height 28
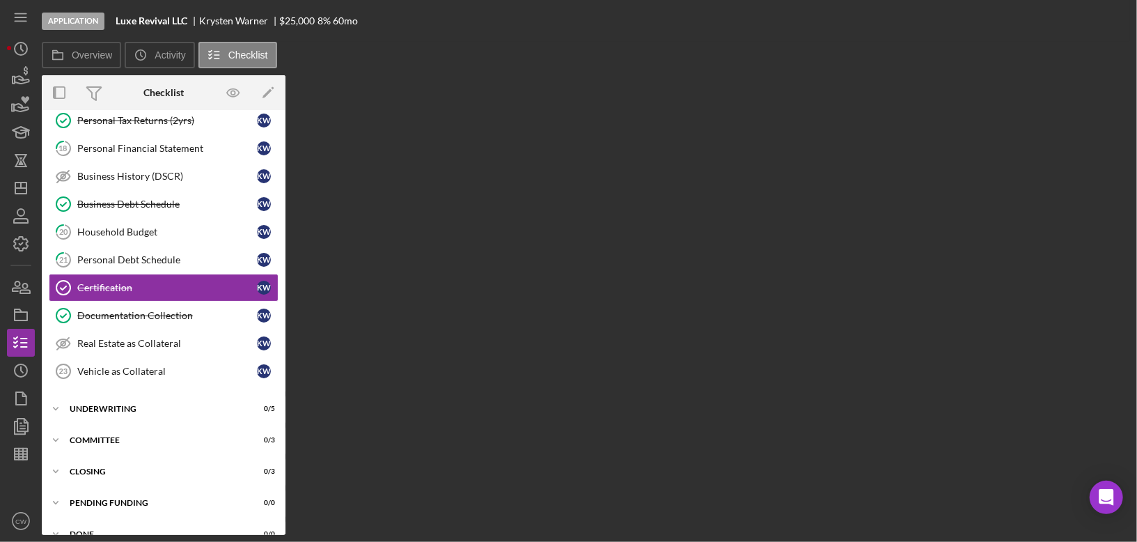
scroll to position [693, 0]
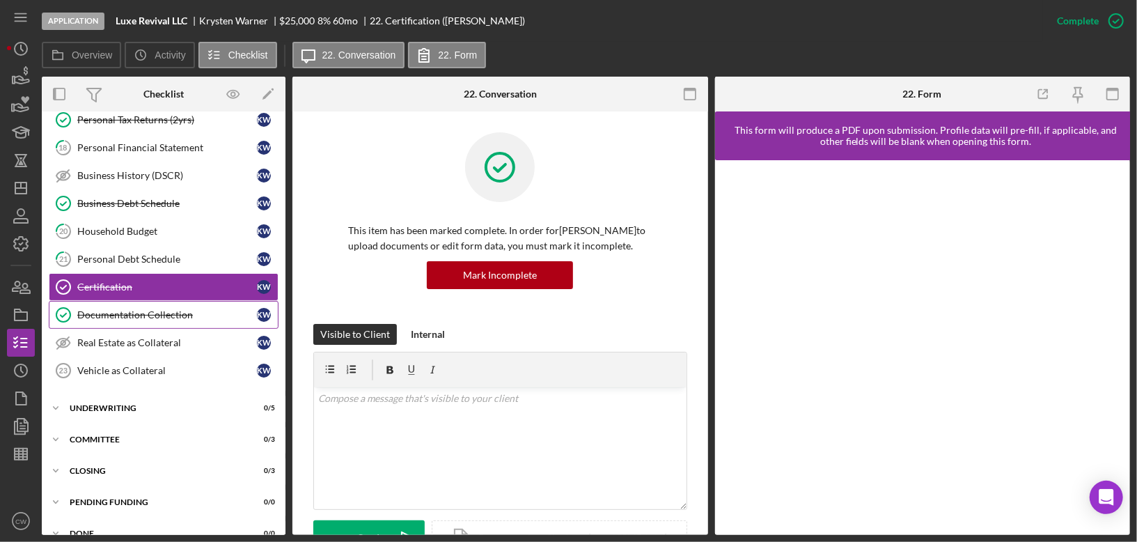
click at [207, 303] on link "Documentation Collection Documentation Collection K W" at bounding box center [164, 315] width 230 height 28
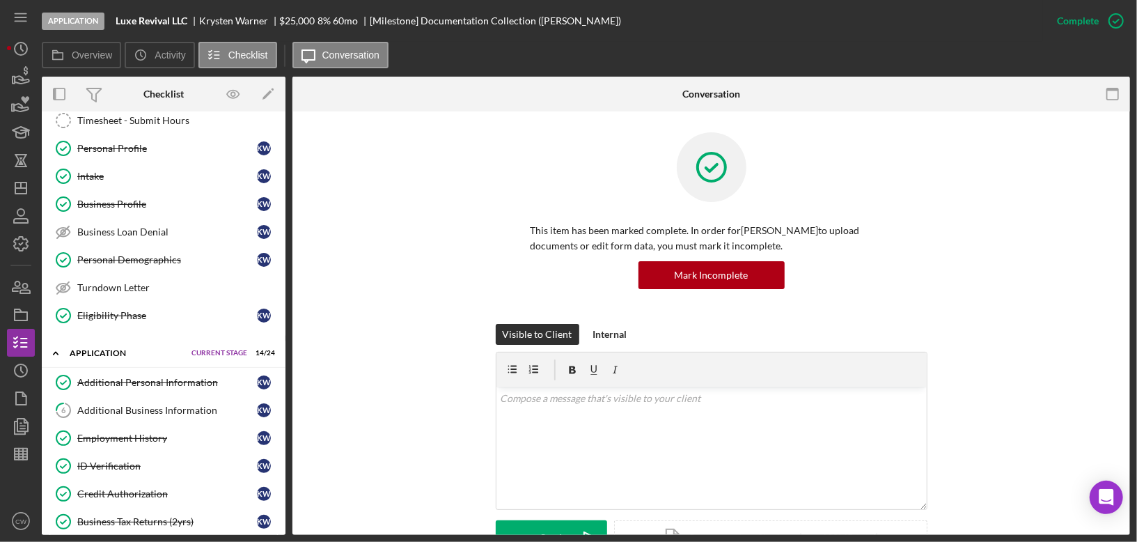
scroll to position [31, 0]
